Goal: Navigation & Orientation: Locate item on page

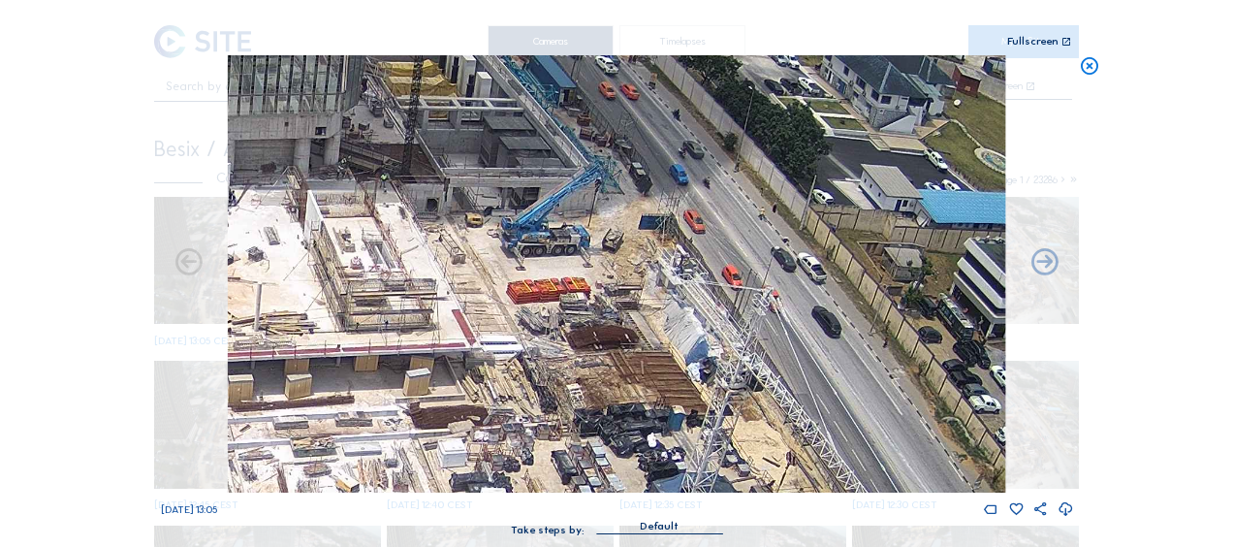
click at [1087, 64] on icon at bounding box center [1089, 66] width 21 height 22
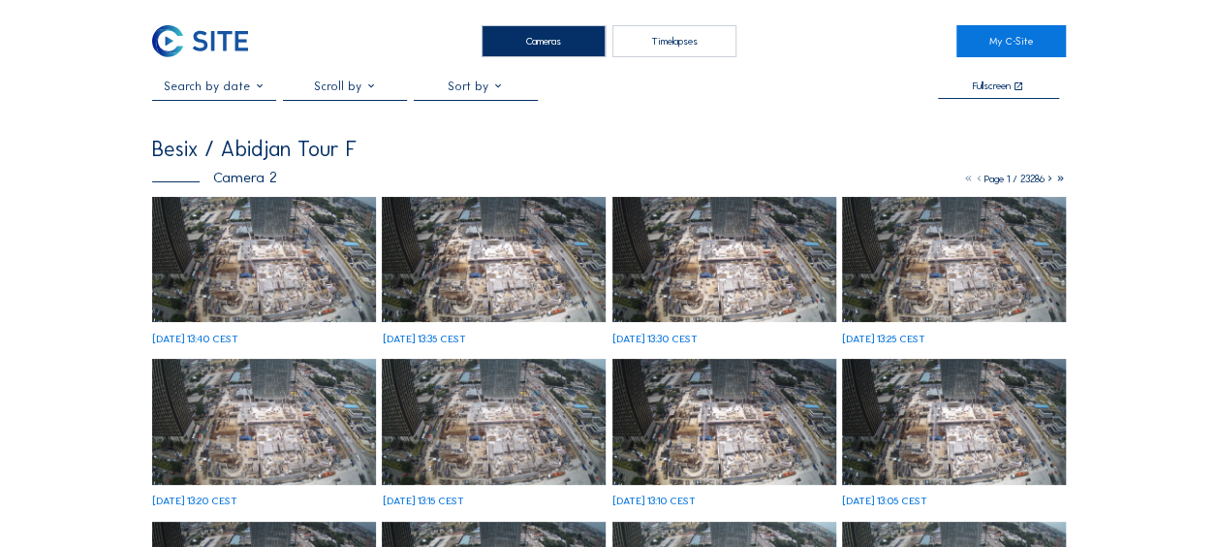
click at [252, 291] on img at bounding box center [264, 260] width 224 height 126
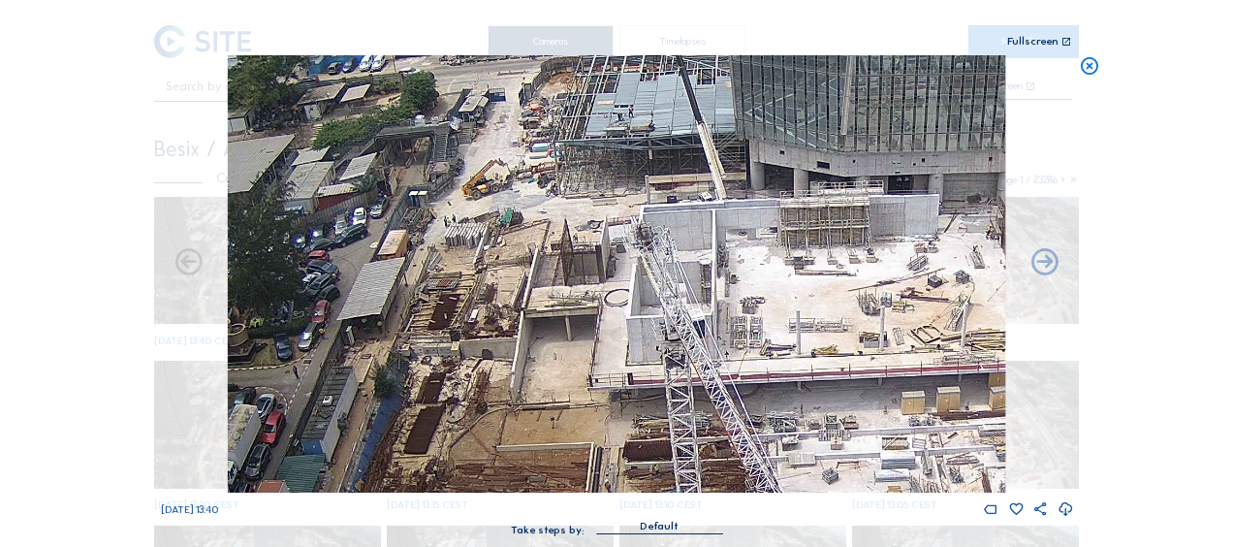
drag, startPoint x: 1084, startPoint y: 67, endPoint x: 735, endPoint y: 110, distance: 351.6
click at [1085, 67] on icon at bounding box center [1089, 66] width 21 height 22
